Goal: Navigation & Orientation: Find specific page/section

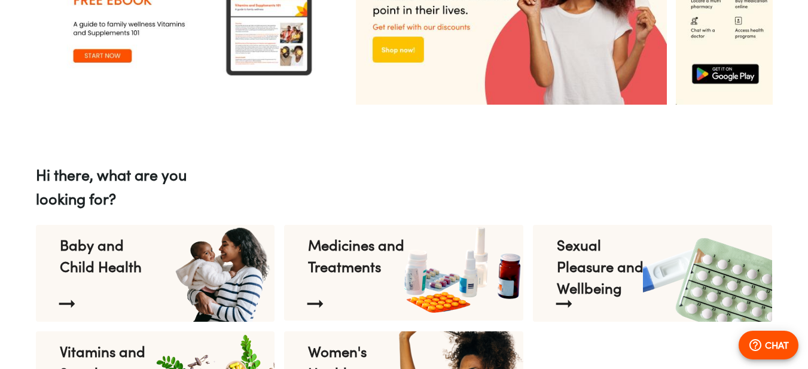
scroll to position [1256, 0]
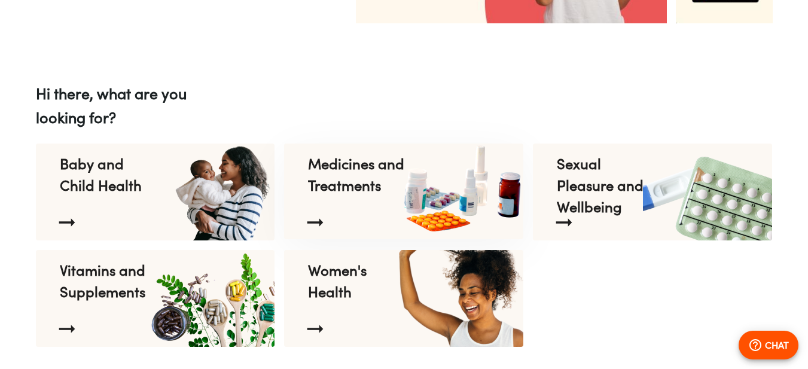
click at [355, 171] on p "Medicines and Treatments" at bounding box center [356, 174] width 97 height 43
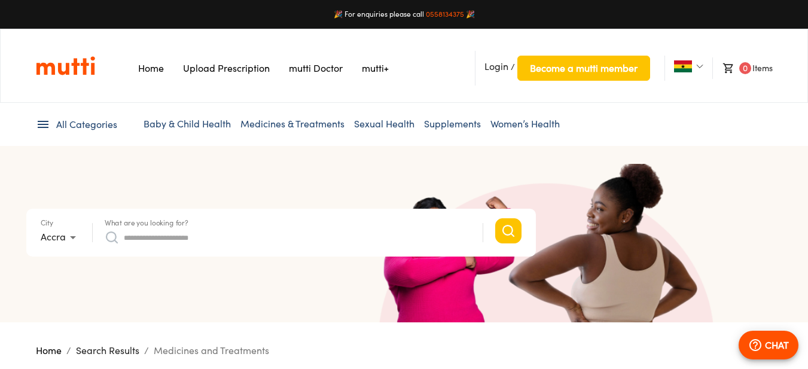
click at [276, 228] on input "What are you looking for?" at bounding box center [297, 237] width 347 height 19
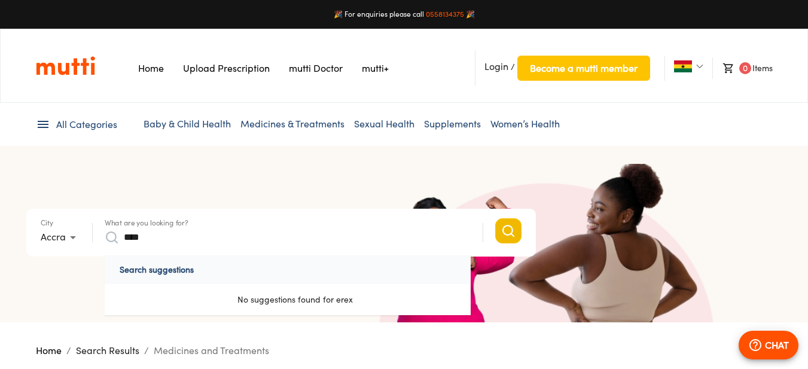
type input "****"
click at [508, 226] on icon "Search" at bounding box center [508, 231] width 10 height 10
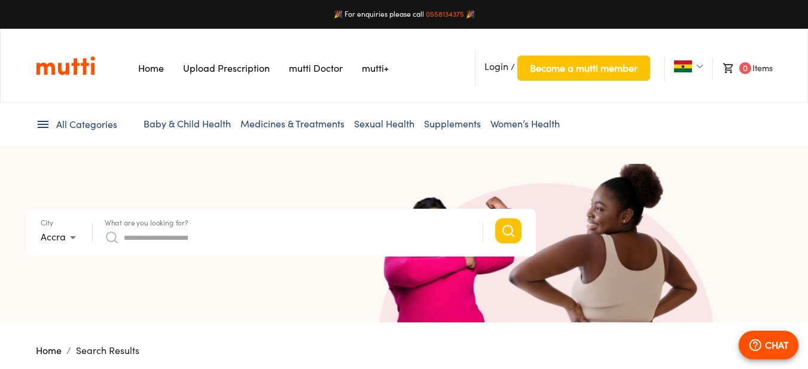
click at [65, 124] on span "All Categories" at bounding box center [86, 125] width 61 height 14
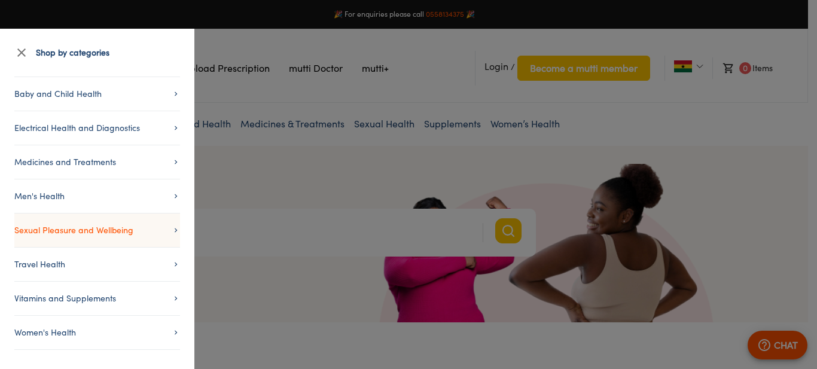
click at [59, 230] on span "Sexual Pleasure and Wellbeing" at bounding box center [97, 230] width 166 height 14
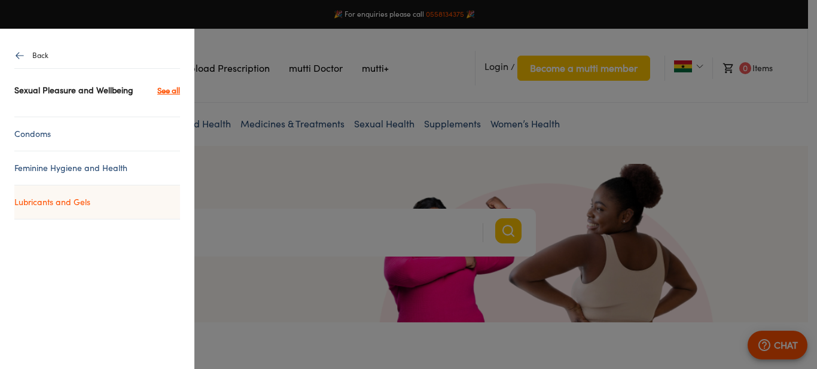
click at [66, 202] on link "Lubricants and Gels" at bounding box center [97, 202] width 166 height 14
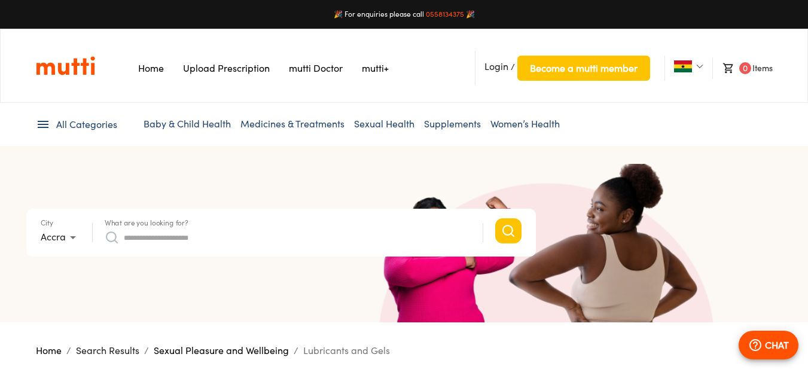
click at [41, 118] on icon at bounding box center [43, 124] width 14 height 14
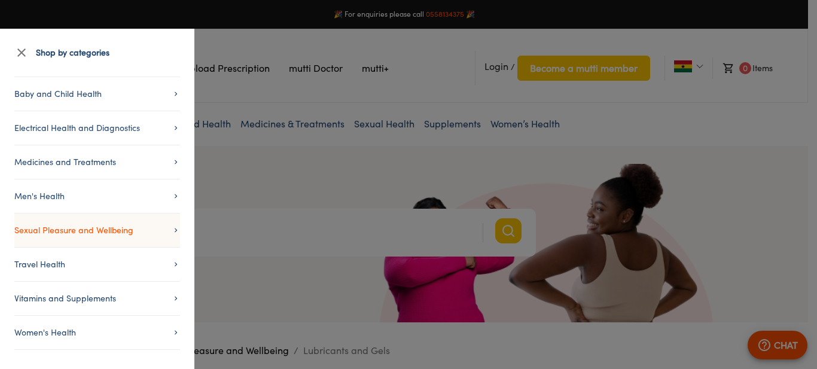
click at [62, 227] on span "Sexual Pleasure and Wellbeing" at bounding box center [97, 230] width 166 height 14
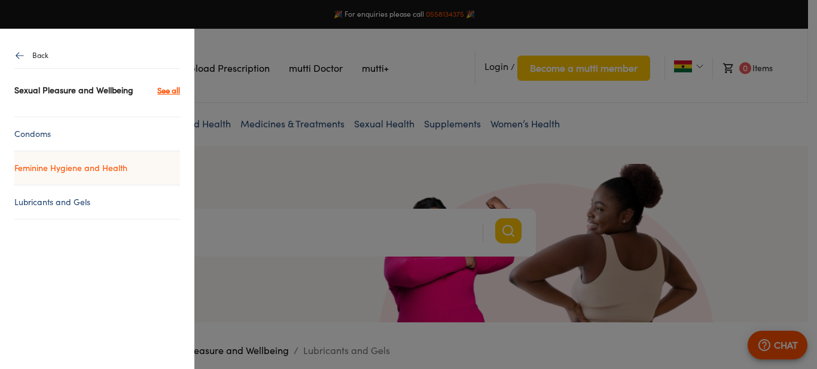
click at [58, 169] on link "Feminine Hygiene and Health" at bounding box center [97, 168] width 166 height 14
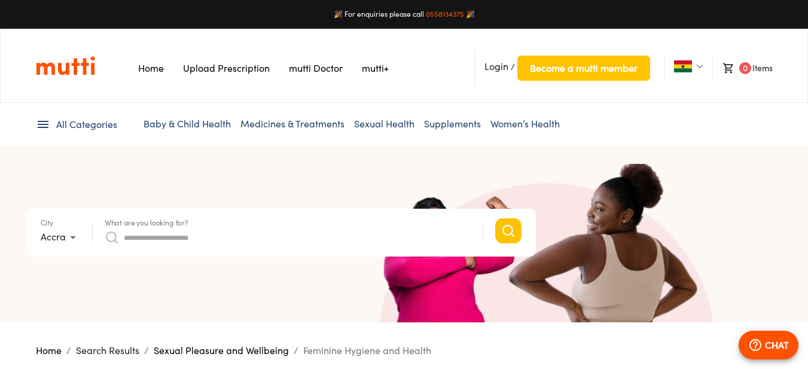
click at [54, 120] on li "All Categories" at bounding box center [76, 124] width 81 height 14
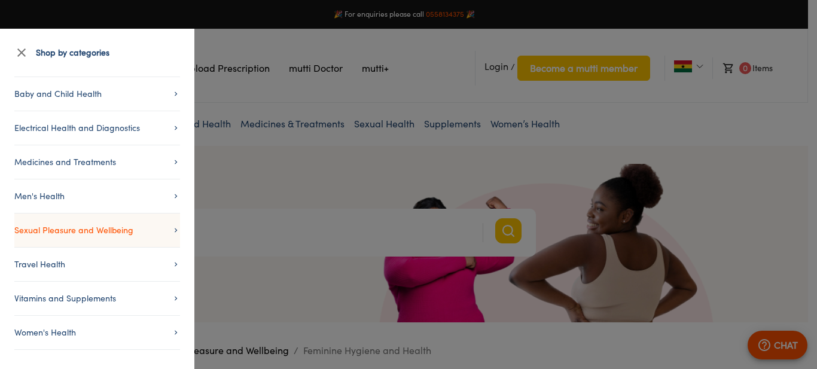
click at [95, 231] on span "Sexual Pleasure and Wellbeing" at bounding box center [97, 230] width 166 height 14
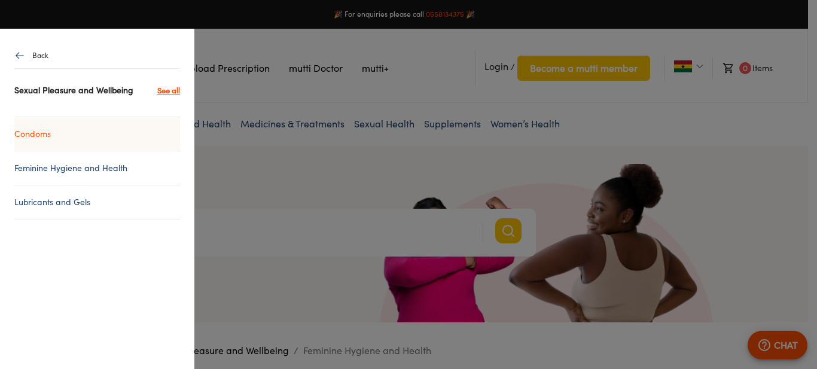
click at [43, 136] on link "Condoms" at bounding box center [97, 134] width 166 height 14
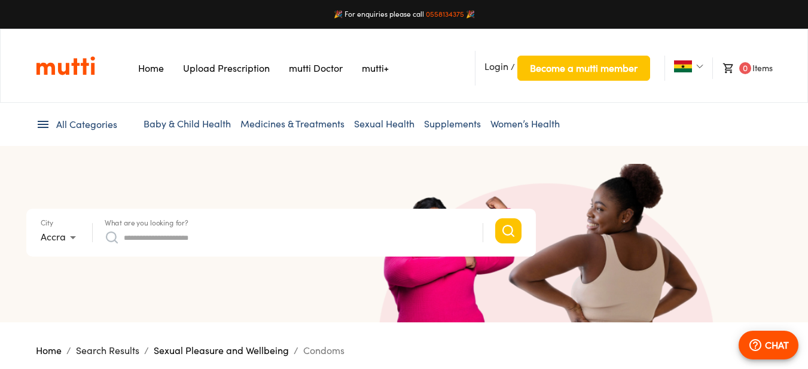
click at [42, 120] on icon at bounding box center [43, 124] width 14 height 14
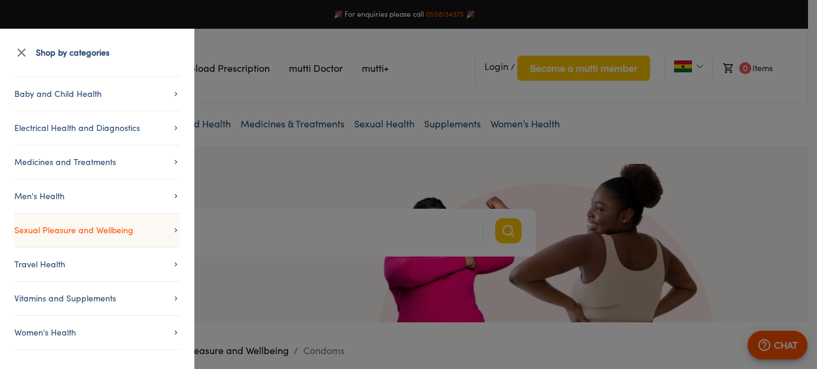
click at [63, 232] on span "Sexual Pleasure and Wellbeing" at bounding box center [97, 230] width 166 height 14
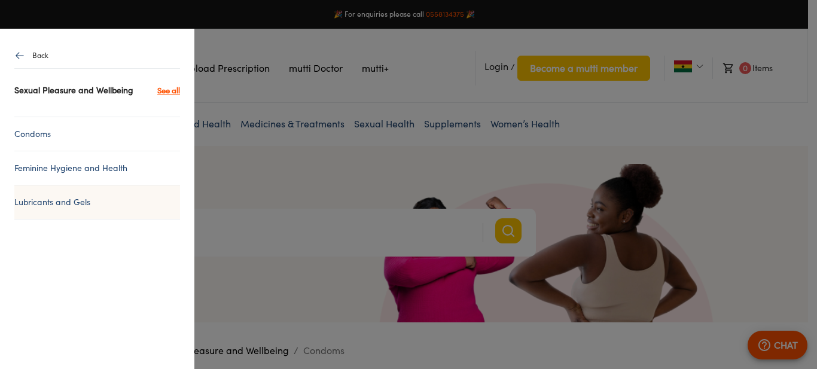
click at [48, 209] on li "Lubricants and Gels" at bounding box center [97, 202] width 166 height 35
click at [60, 206] on link "Lubricants and Gels" at bounding box center [97, 202] width 166 height 14
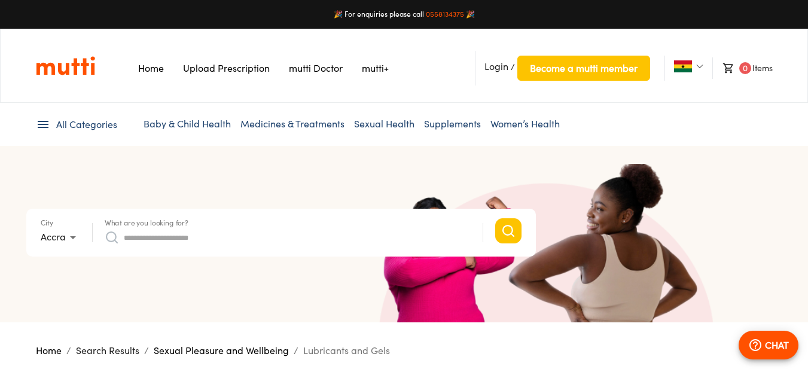
click at [39, 126] on icon at bounding box center [43, 124] width 14 height 14
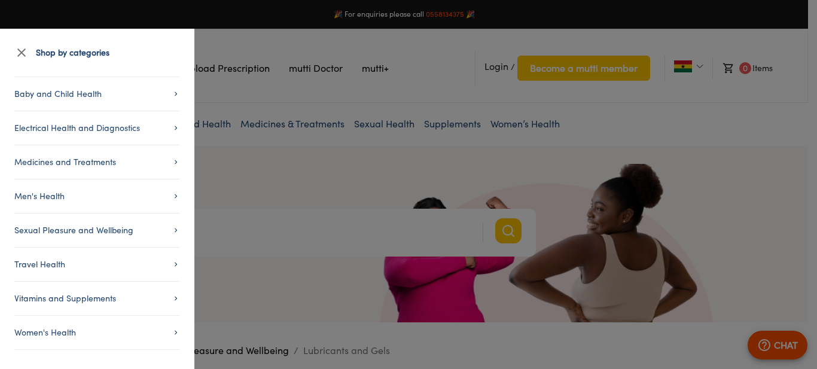
click at [200, 217] on div at bounding box center [408, 184] width 817 height 369
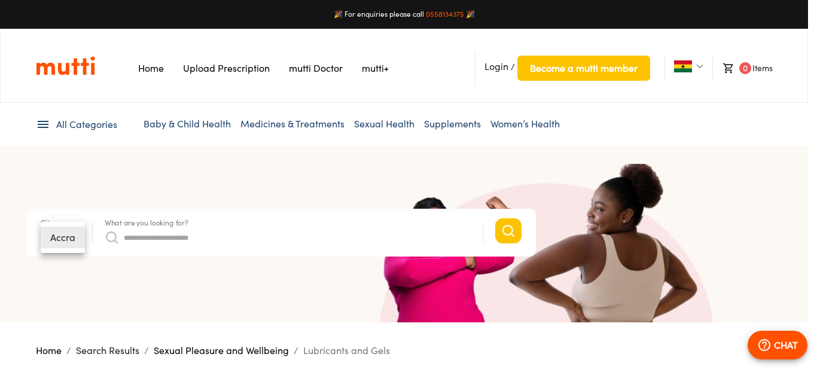
click at [74, 242] on li "Accra" at bounding box center [63, 238] width 44 height 22
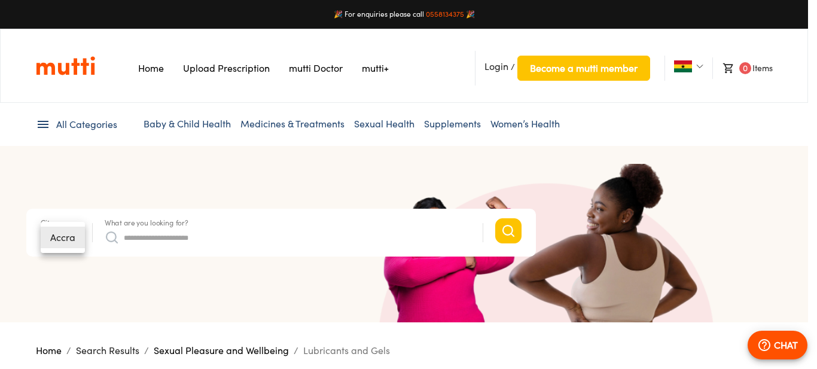
click at [75, 238] on li "Accra" at bounding box center [63, 238] width 44 height 22
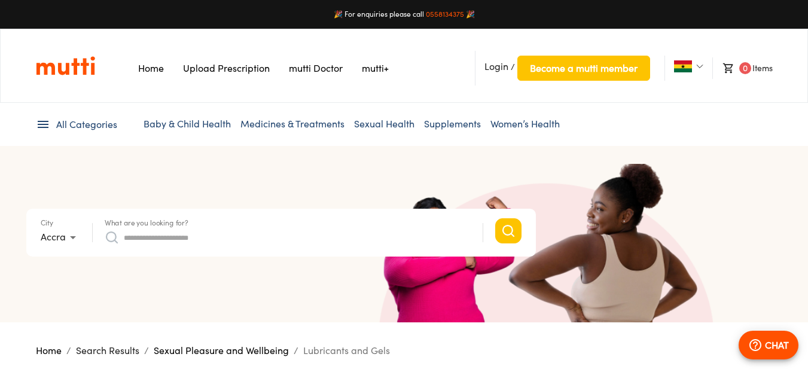
click at [71, 224] on div "City Accra *" at bounding box center [60, 232] width 39 height 29
click at [48, 117] on ul "All Categories Baby & Child Health Medicines & Treatments Sexual Health Supplem…" at bounding box center [404, 124] width 737 height 43
click at [48, 123] on icon at bounding box center [43, 124] width 14 height 14
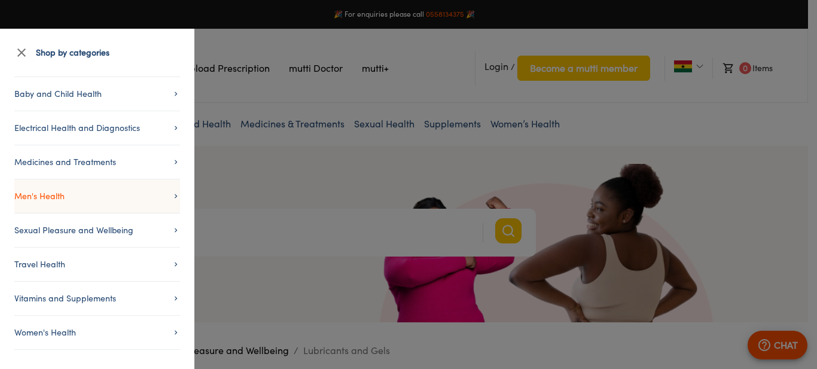
click at [47, 198] on span "Men's Health" at bounding box center [97, 196] width 166 height 14
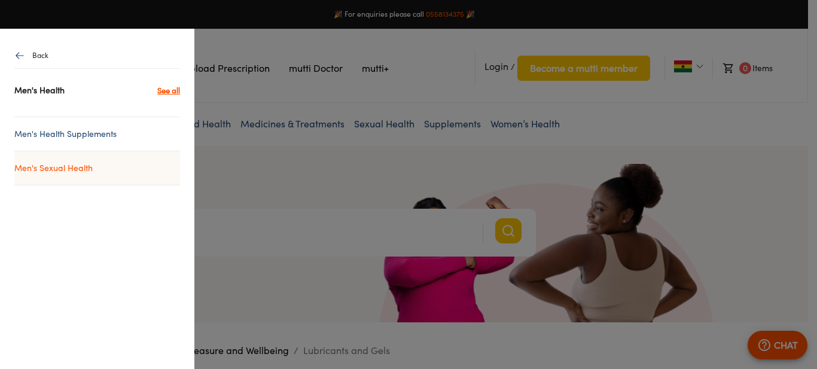
click at [59, 174] on link "Men's Sexual Health" at bounding box center [97, 168] width 166 height 14
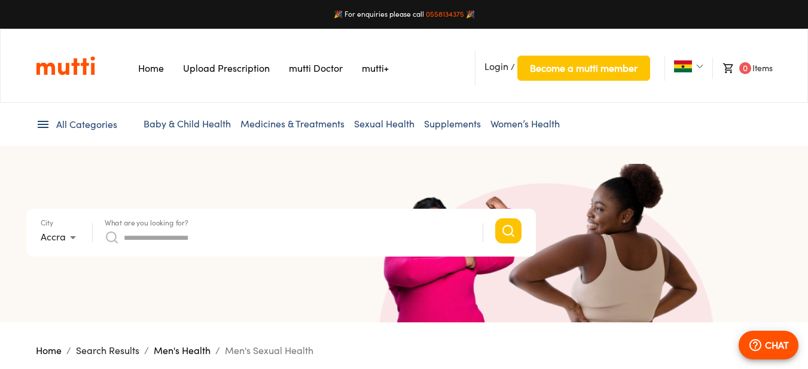
click at [47, 118] on icon at bounding box center [43, 124] width 14 height 14
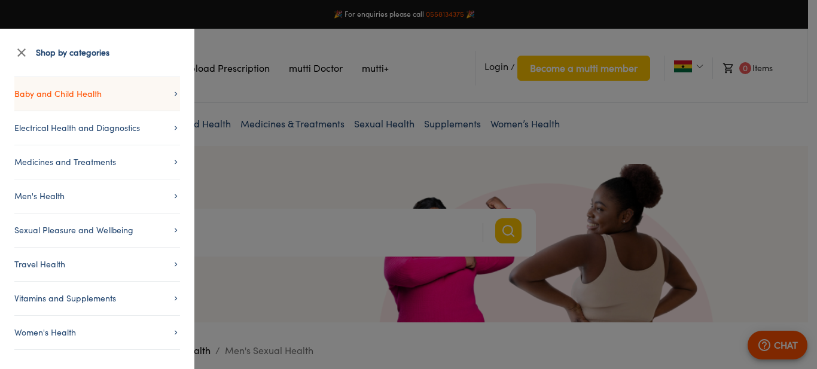
click at [50, 95] on span "Baby and Child Health" at bounding box center [97, 94] width 166 height 14
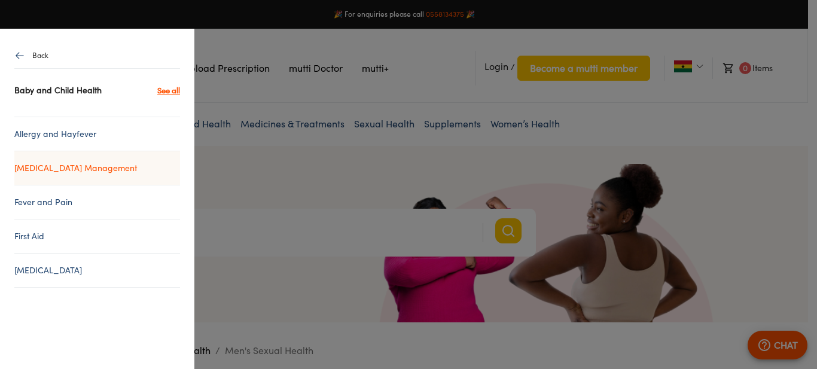
click at [57, 163] on link "[MEDICAL_DATA] Management" at bounding box center [97, 168] width 166 height 14
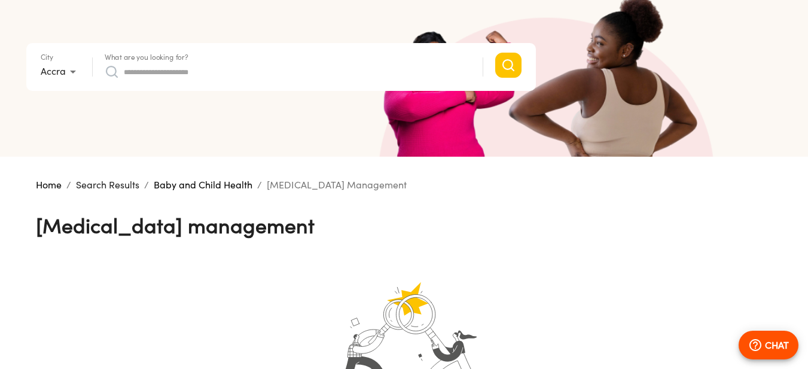
scroll to position [164, 0]
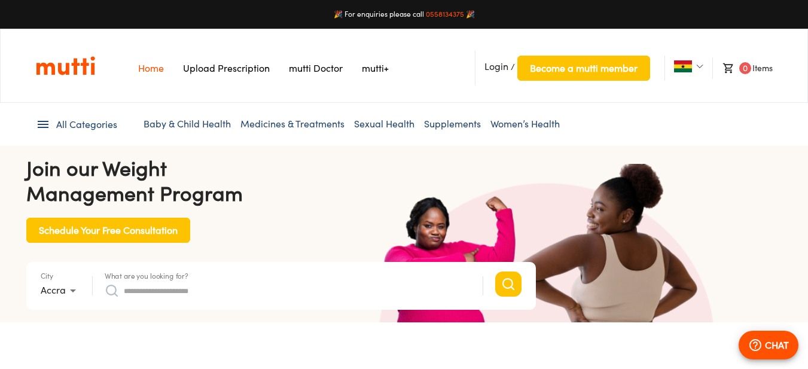
scroll to position [0, 933]
